Goal: Task Accomplishment & Management: Manage account settings

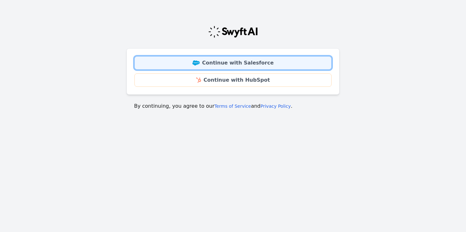
click at [244, 65] on link "Continue with Salesforce" at bounding box center [232, 62] width 197 height 13
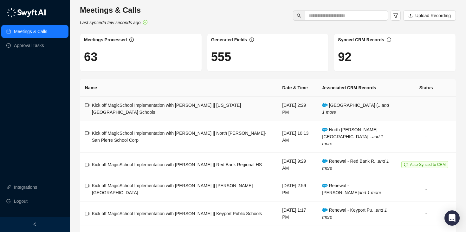
click at [197, 110] on div "Kick off MagicSchool Implementation with [PERSON_NAME] || [US_STATE][GEOGRAPHIC…" at bounding box center [182, 109] width 180 height 14
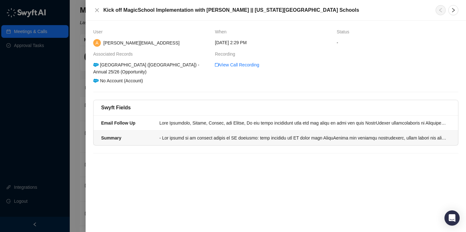
click at [209, 137] on div at bounding box center [303, 137] width 287 height 7
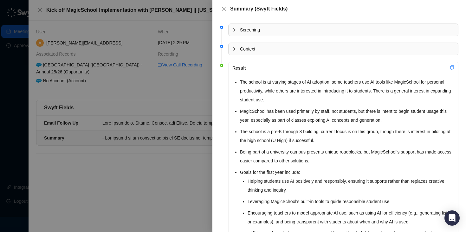
click at [239, 30] on div at bounding box center [237, 29] width 8 height 7
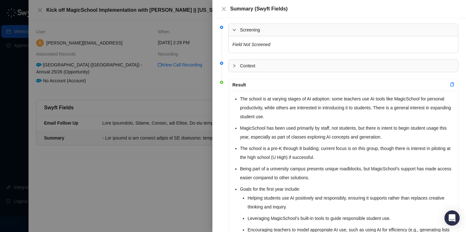
click at [236, 65] on icon "collapsed" at bounding box center [235, 66] width 4 height 4
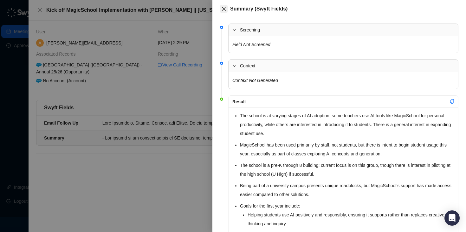
click at [225, 7] on icon "close" at bounding box center [223, 8] width 5 height 5
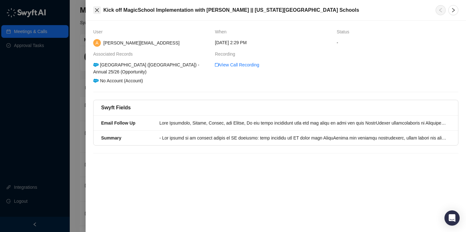
click at [98, 12] on icon "close" at bounding box center [97, 10] width 5 height 5
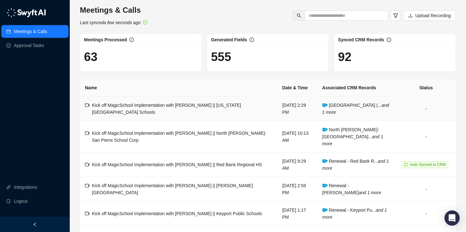
click at [349, 109] on td "[GEOGRAPHIC_DATA] (... and 1 more" at bounding box center [356, 108] width 79 height 24
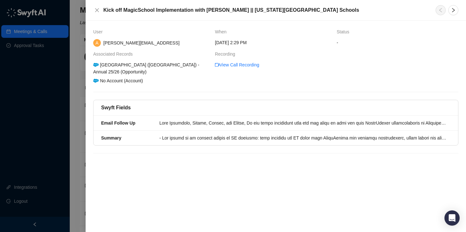
click at [111, 70] on div "[GEOGRAPHIC_DATA] ([GEOGRAPHIC_DATA]) - Annual 25/26 (Opportunity)" at bounding box center [151, 68] width 119 height 14
click at [95, 81] on icon at bounding box center [95, 81] width 5 height 4
click at [181, 119] on div at bounding box center [303, 122] width 287 height 7
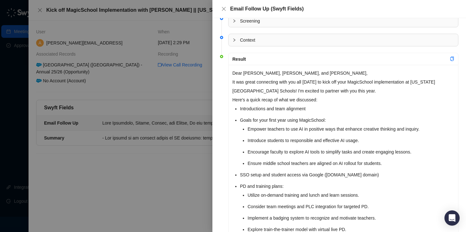
scroll to position [11, 0]
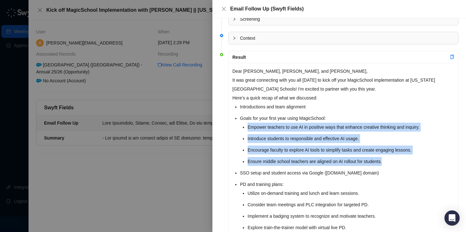
drag, startPoint x: 247, startPoint y: 126, endPoint x: 391, endPoint y: 165, distance: 148.8
click at [391, 165] on ul "Empower teachers to use AI in positive ways that enhance creative thinking and …" at bounding box center [351, 143] width 207 height 43
copy ul "Empower teachers to use AI in positive ways that enhance creative thinking and …"
